Goal: Information Seeking & Learning: Learn about a topic

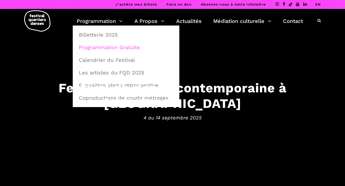
click at [101, 48] on link "Programmation Gratuite" at bounding box center [126, 47] width 101 height 12
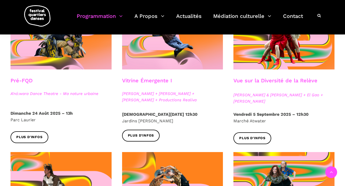
scroll to position [165, 0]
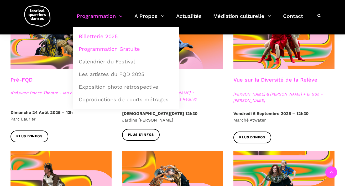
click at [102, 34] on link "Billetterie 2025" at bounding box center [126, 36] width 101 height 12
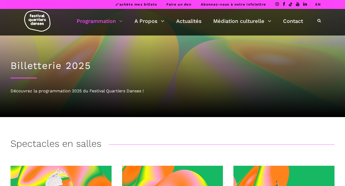
click at [41, 19] on img at bounding box center [37, 20] width 26 height 21
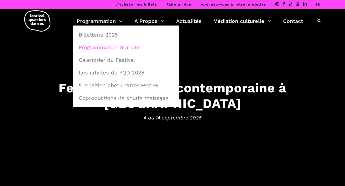
click at [104, 47] on link "Programmation Gratuite" at bounding box center [126, 47] width 101 height 12
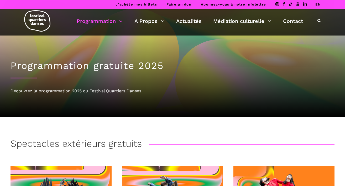
click at [317, 6] on link "EN" at bounding box center [319, 4] width 6 height 4
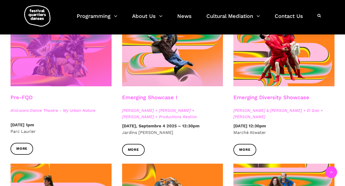
scroll to position [147, 0]
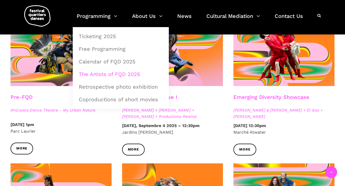
click at [114, 72] on link "The Artists of FQD 2025" at bounding box center [121, 74] width 90 height 12
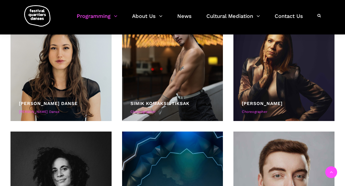
scroll to position [1043, 0]
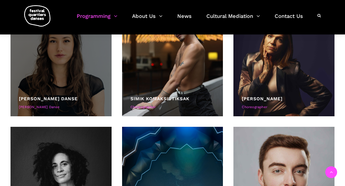
click at [66, 99] on link "[PERSON_NAME] Danse" at bounding box center [48, 98] width 59 height 5
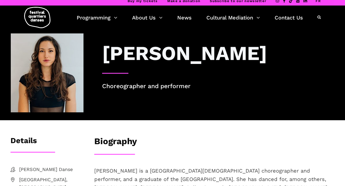
scroll to position [2, 0]
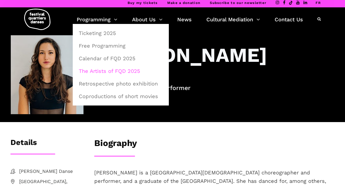
click at [106, 71] on link "The Artists of FQD 2025" at bounding box center [121, 71] width 90 height 12
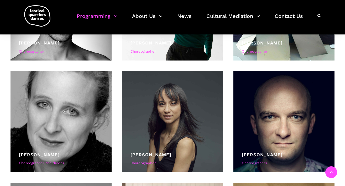
scroll to position [736, 0]
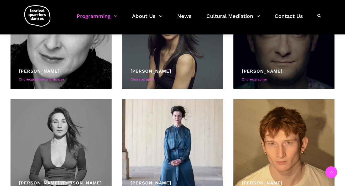
click at [279, 74] on div "[PERSON_NAME]" at bounding box center [284, 71] width 84 height 7
click at [259, 72] on link "Janusz Orlik" at bounding box center [262, 70] width 41 height 5
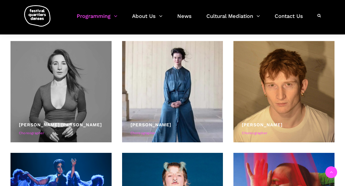
scroll to position [808, 0]
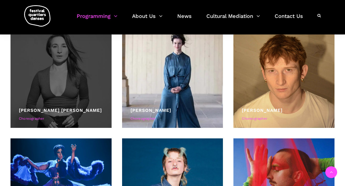
click at [50, 95] on div at bounding box center [61, 77] width 101 height 101
click at [42, 110] on link "[PERSON_NAME] [PERSON_NAME]" at bounding box center [60, 109] width 83 height 5
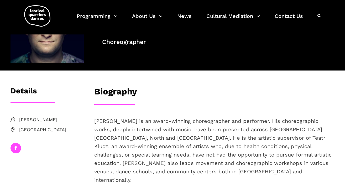
scroll to position [50, 0]
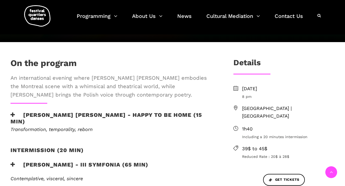
scroll to position [132, 0]
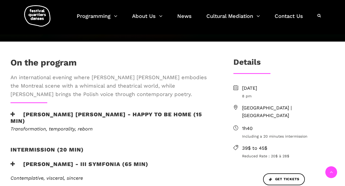
click at [65, 111] on h3 "[PERSON_NAME] [PERSON_NAME] - Happy to be home (15 min)" at bounding box center [114, 117] width 206 height 13
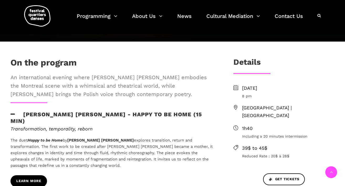
click at [29, 175] on link "learn more" at bounding box center [29, 181] width 37 height 12
